Goal: Information Seeking & Learning: Learn about a topic

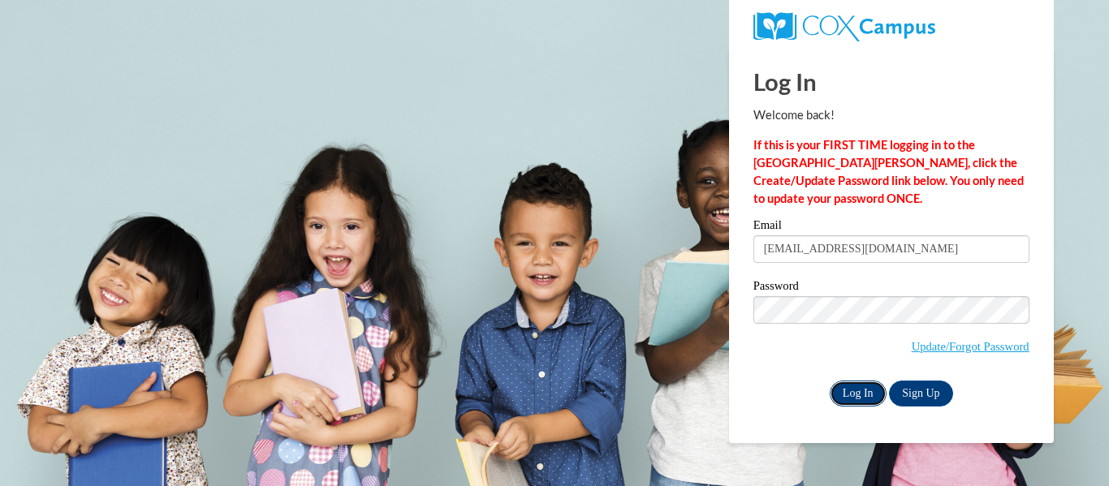
click at [855, 385] on input "Log In" at bounding box center [858, 394] width 57 height 26
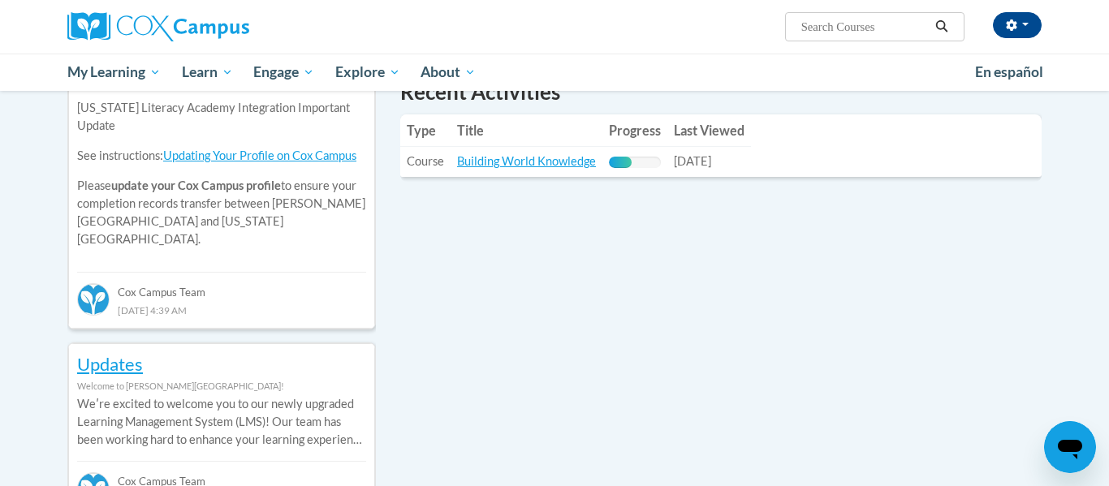
scroll to position [609, 0]
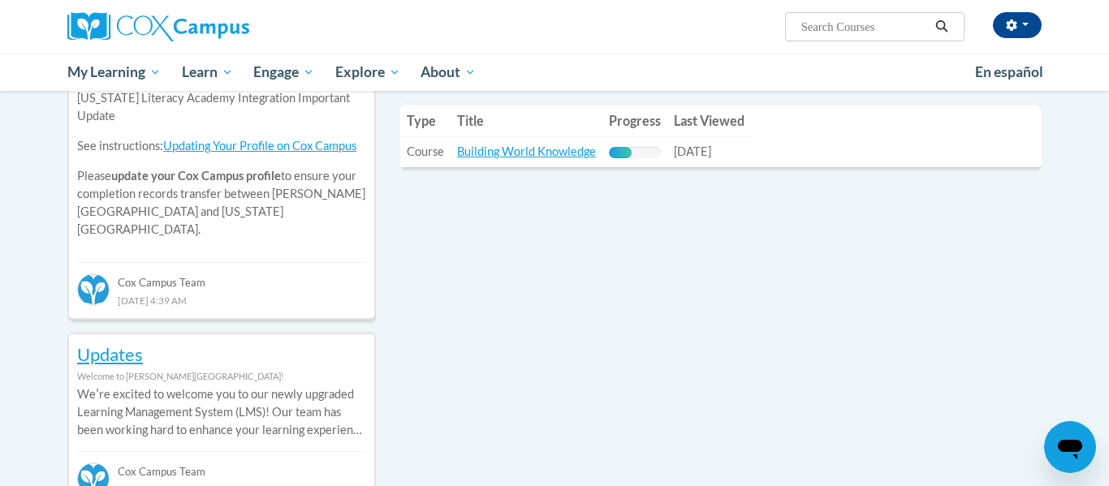
click at [787, 142] on table "Type Title Progress Last Viewed Type: Course Title: Building World Knowledge Pr…" at bounding box center [720, 136] width 641 height 63
click at [516, 149] on link "Building World Knowledge" at bounding box center [526, 152] width 139 height 14
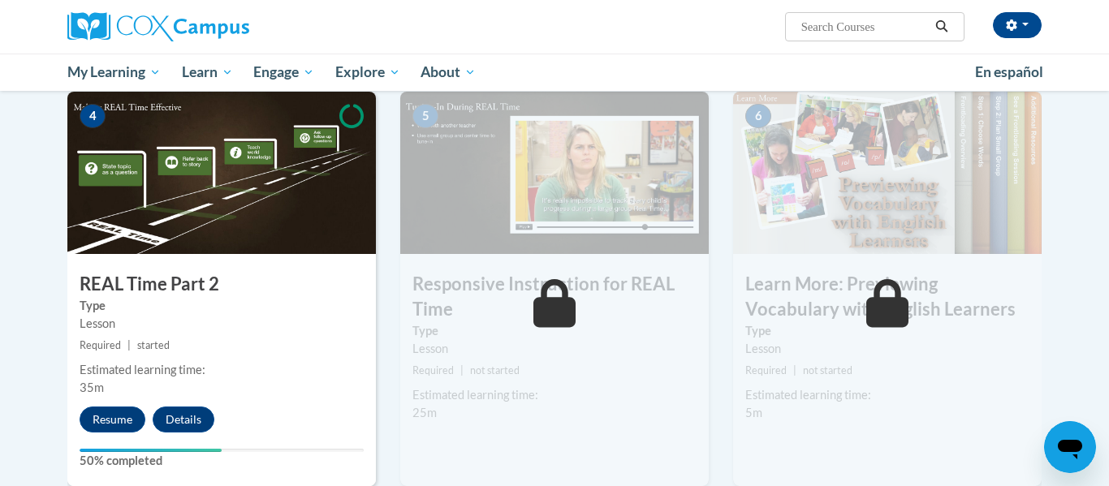
scroll to position [806, 0]
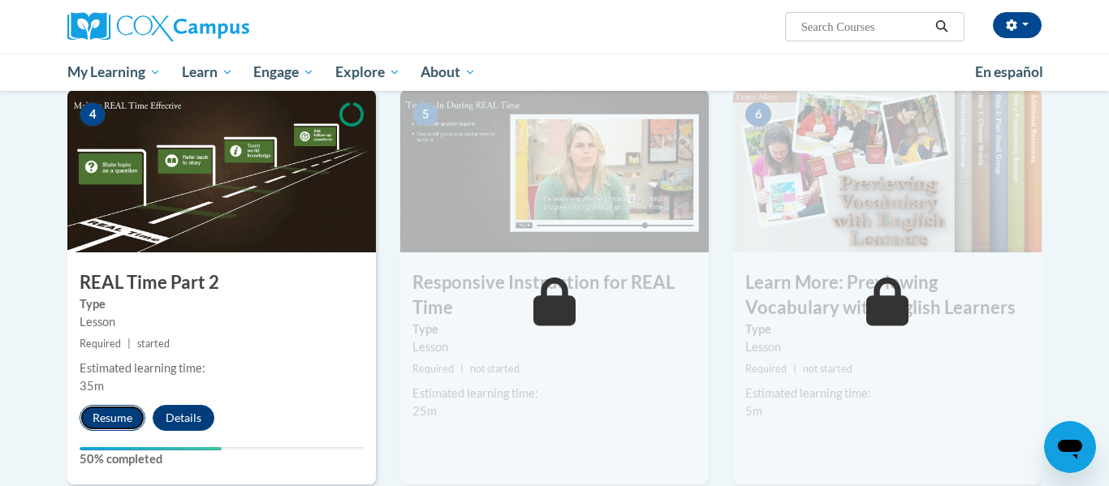
click at [106, 416] on button "Resume" at bounding box center [113, 418] width 66 height 26
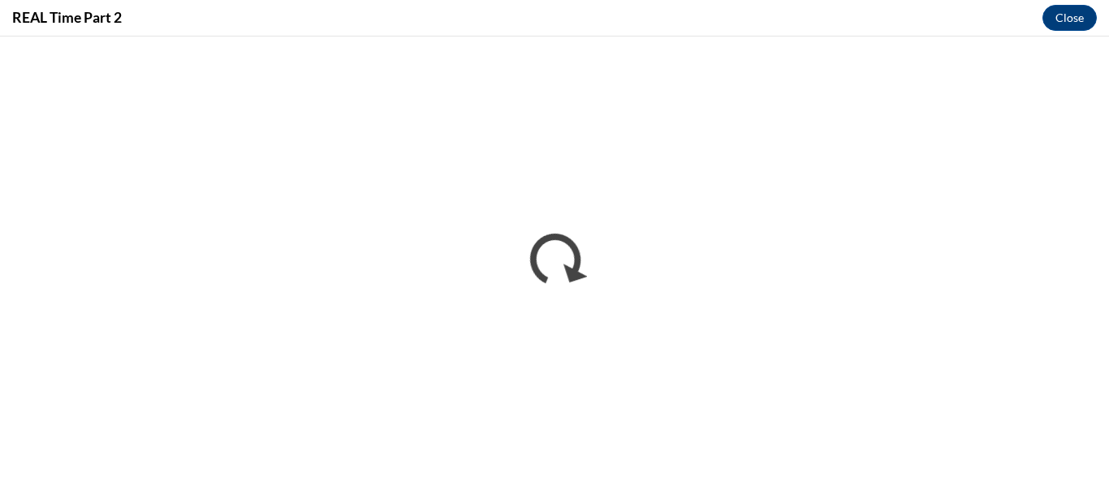
scroll to position [0, 0]
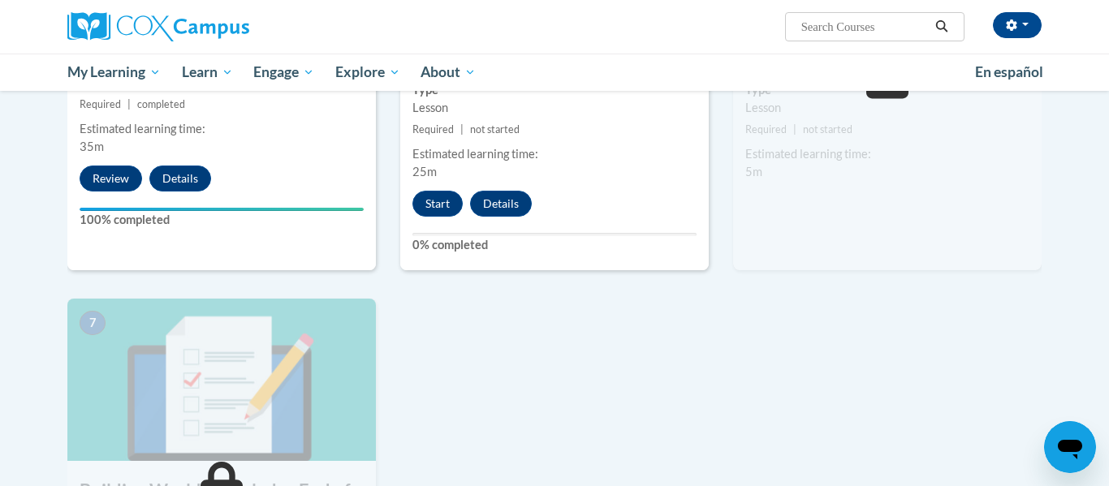
scroll to position [1026, 0]
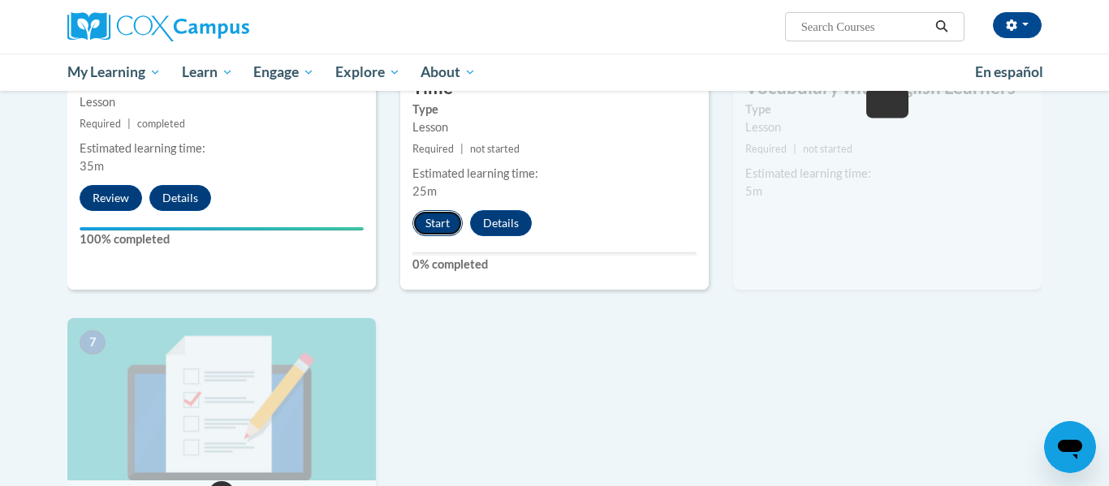
click at [436, 212] on button "Start" at bounding box center [437, 223] width 50 height 26
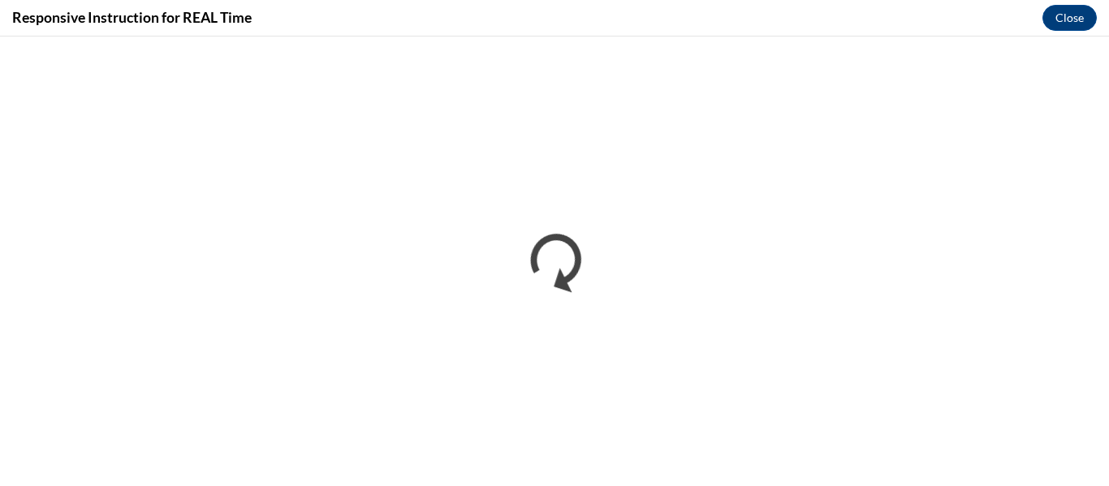
scroll to position [0, 0]
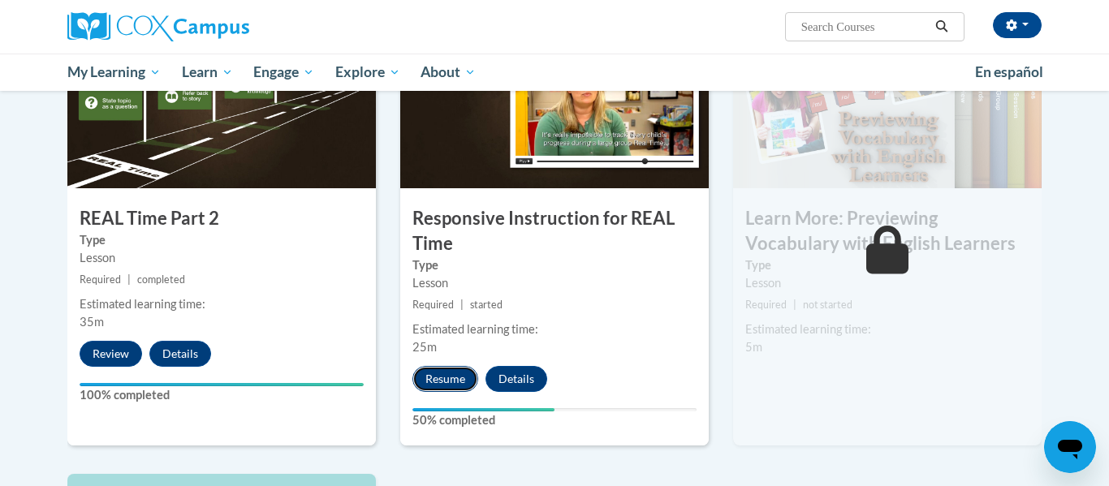
click at [432, 388] on button "Resume" at bounding box center [445, 379] width 66 height 26
